Goal: Task Accomplishment & Management: Complete application form

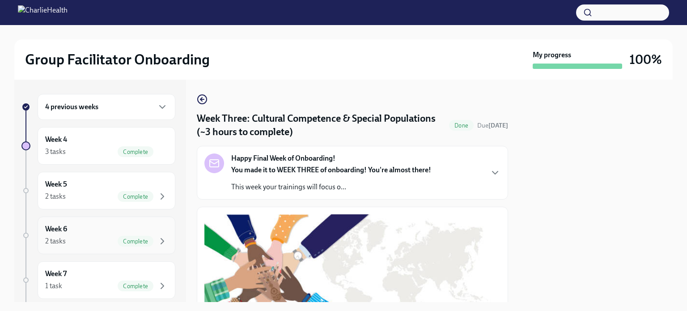
scroll to position [48, 0]
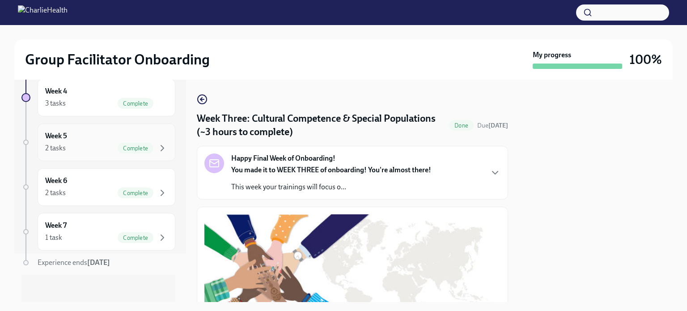
click at [88, 152] on div "2 tasks Complete" at bounding box center [106, 148] width 123 height 11
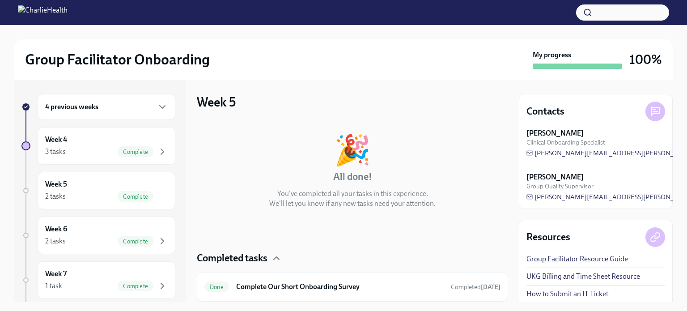
scroll to position [64, 0]
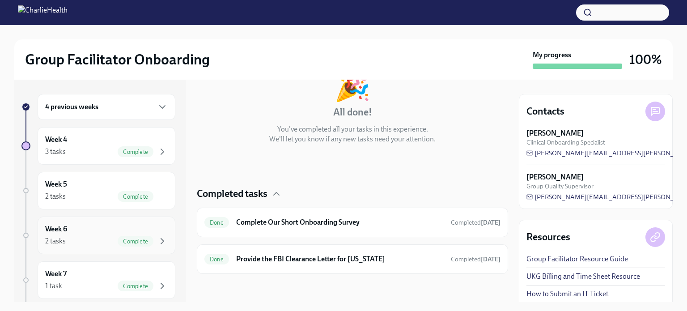
click at [103, 230] on div "Week 6 2 tasks Complete" at bounding box center [106, 235] width 123 height 22
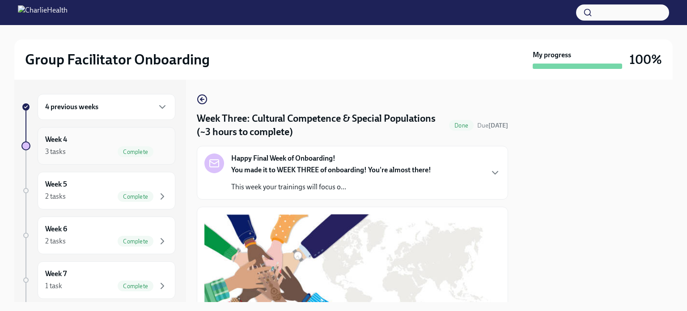
scroll to position [48, 0]
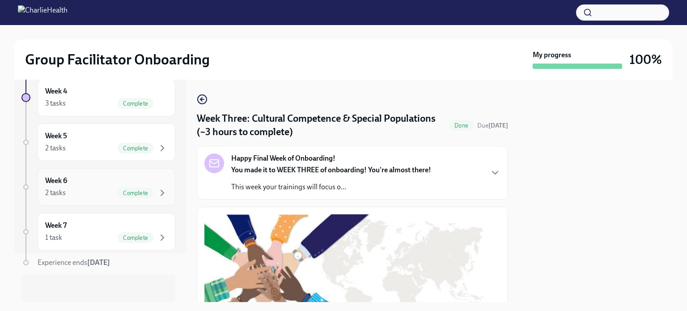
click at [118, 187] on div "Complete" at bounding box center [143, 192] width 50 height 11
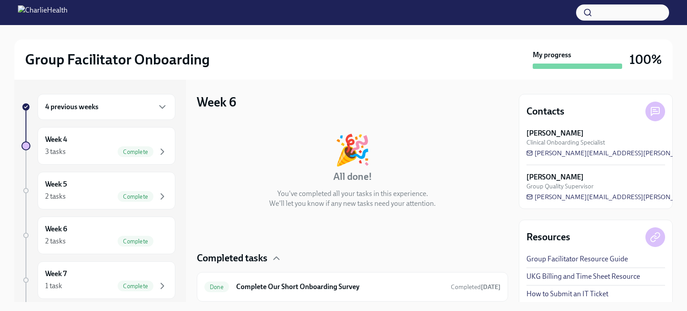
scroll to position [64, 0]
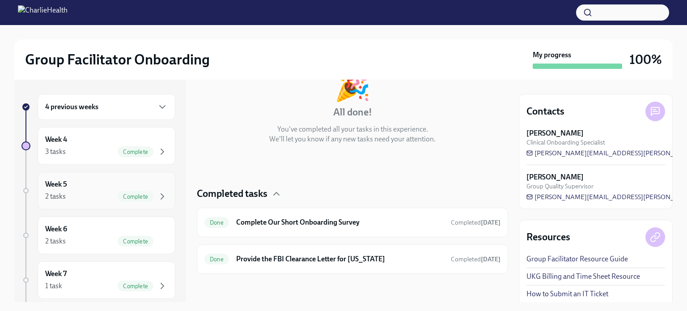
click at [65, 190] on div "Week 5 2 tasks Complete" at bounding box center [106, 190] width 123 height 22
click at [72, 167] on div "4 previous weeks Week 4 3 tasks Complete Week 5 2 tasks Complete Week 6 2 tasks…" at bounding box center [98, 223] width 154 height 258
click at [72, 158] on div "Week 4 3 tasks Complete" at bounding box center [107, 146] width 138 height 38
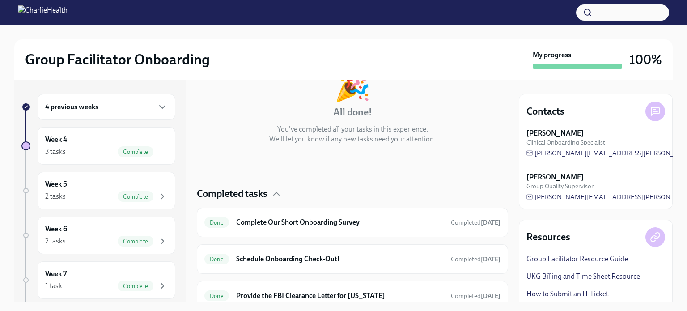
scroll to position [101, 0]
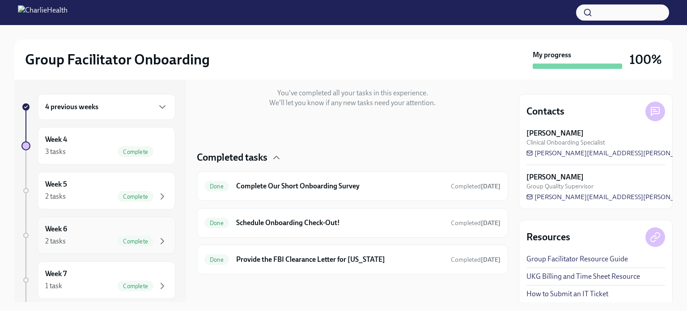
click at [81, 231] on div "Week 6 2 tasks Complete" at bounding box center [106, 235] width 123 height 22
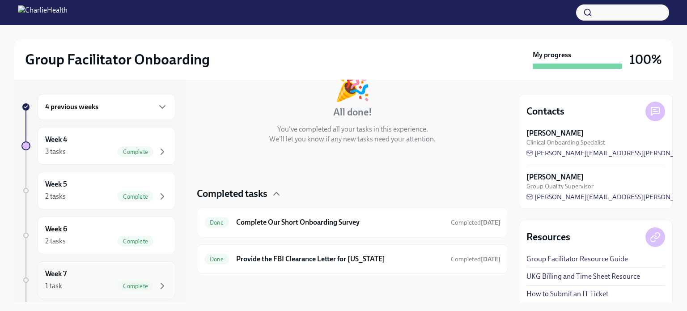
click at [64, 283] on div "1 task Complete" at bounding box center [106, 286] width 123 height 11
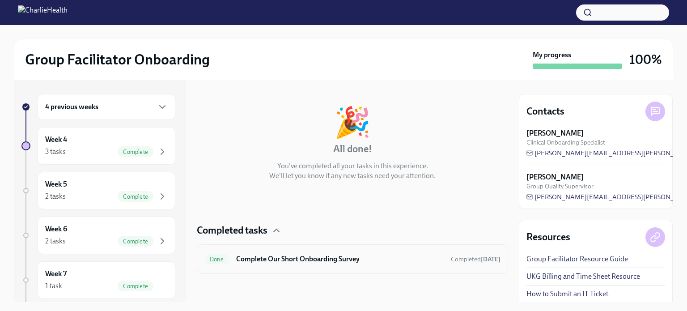
click at [272, 254] on h6 "Complete Our Short Onboarding Survey" at bounding box center [340, 259] width 208 height 10
